Goal: Information Seeking & Learning: Learn about a topic

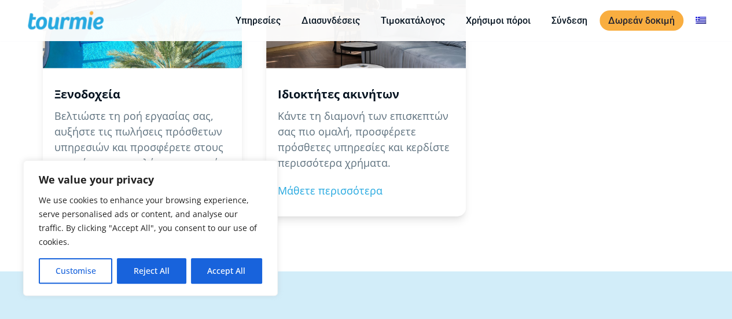
scroll to position [1390, 0]
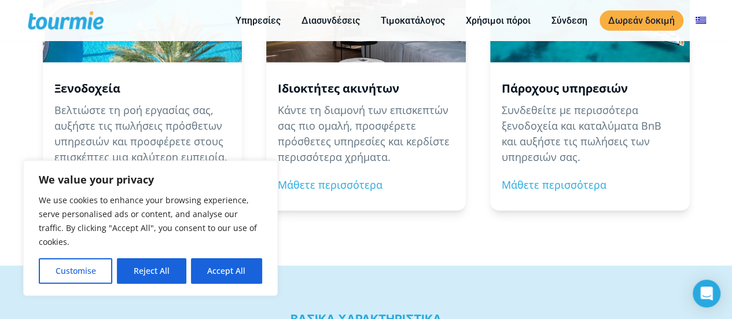
click at [228, 273] on button "Accept All" at bounding box center [226, 270] width 71 height 25
checkbox input "true"
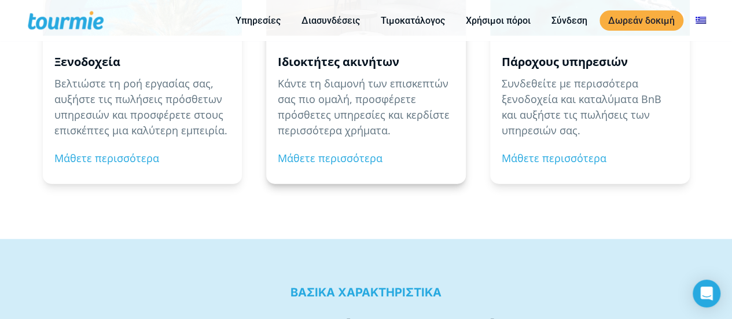
scroll to position [1413, 0]
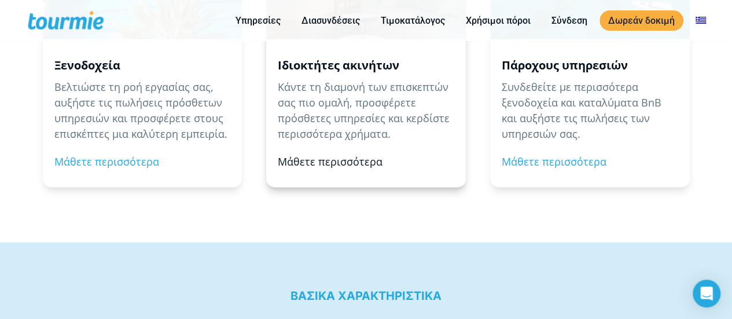
click at [358, 161] on link "Μάθετε περισσότερα" at bounding box center [330, 161] width 105 height 14
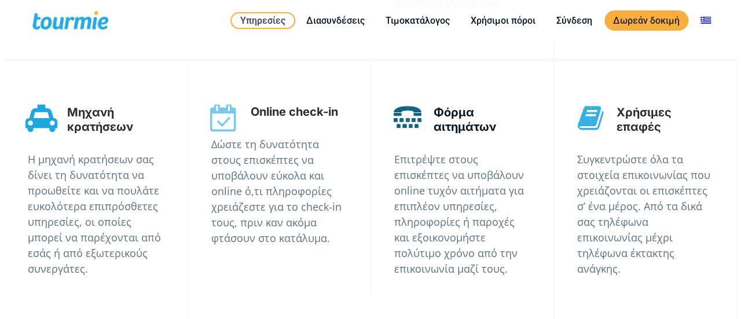
scroll to position [2533, 0]
